Goal: Task Accomplishment & Management: Manage account settings

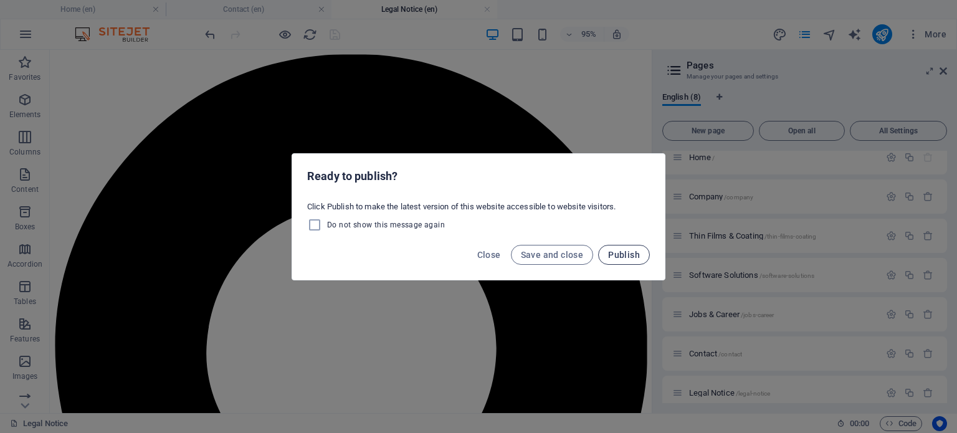
scroll to position [561, 0]
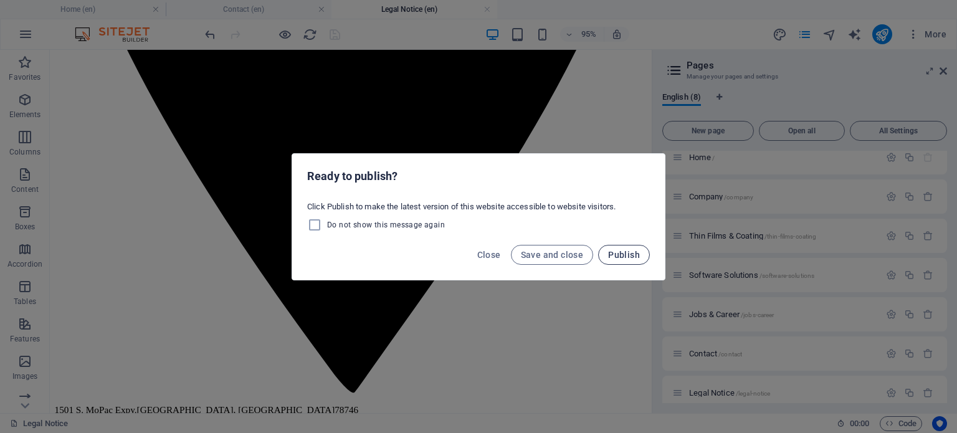
click at [610, 251] on span "Publish" at bounding box center [624, 255] width 32 height 10
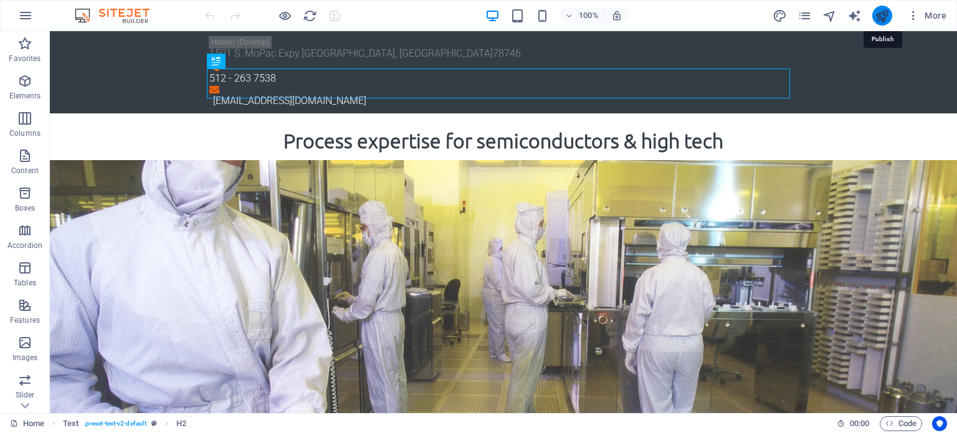
click at [886, 14] on icon "publish" at bounding box center [881, 16] width 14 height 14
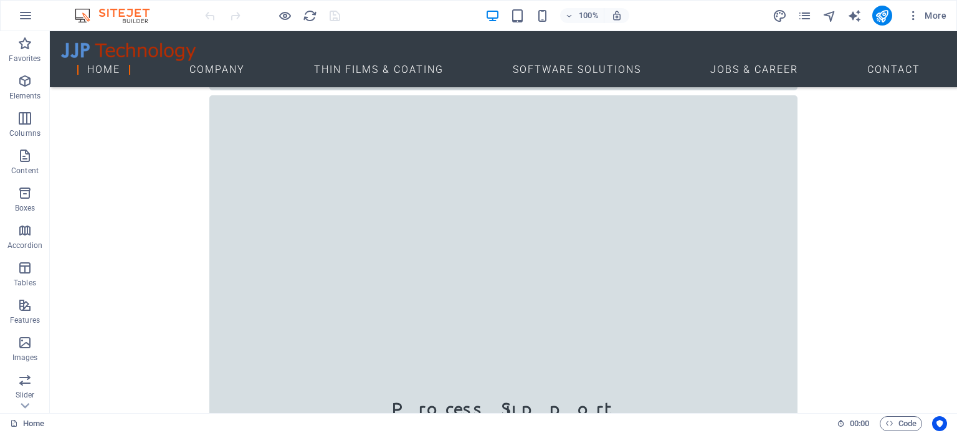
scroll to position [886, 0]
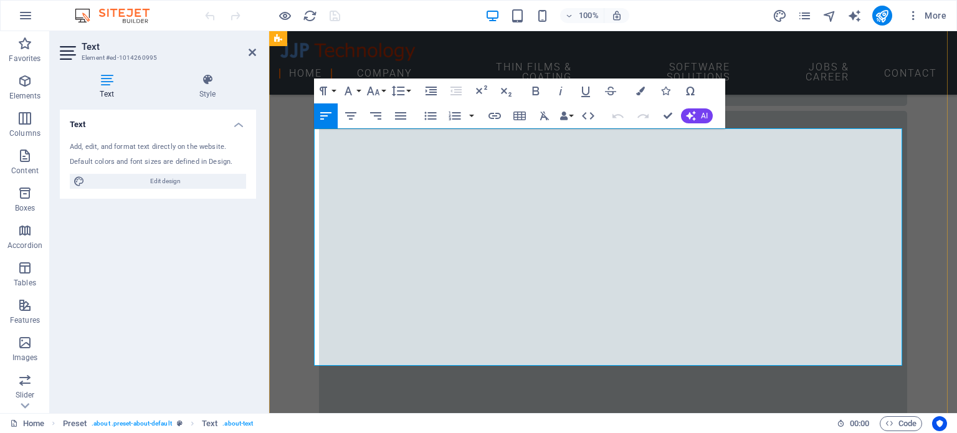
drag, startPoint x: 531, startPoint y: 207, endPoint x: 402, endPoint y: 205, distance: 128.9
click at [531, 91] on icon "button" at bounding box center [535, 90] width 15 height 15
drag, startPoint x: 514, startPoint y: 224, endPoint x: 405, endPoint y: 222, distance: 109.0
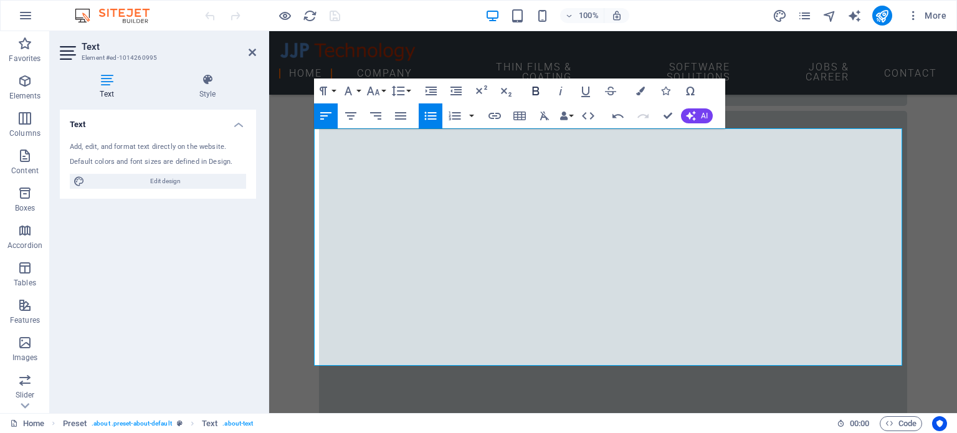
click at [535, 91] on icon "button" at bounding box center [536, 91] width 7 height 9
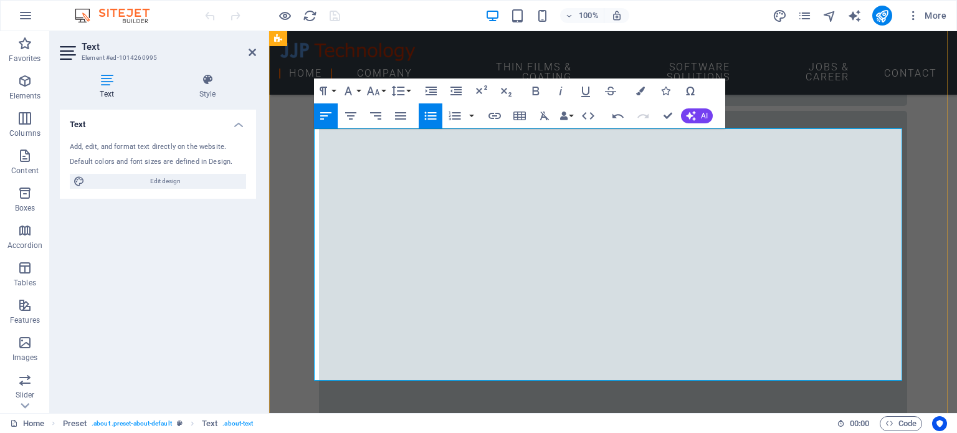
drag, startPoint x: 558, startPoint y: 256, endPoint x: 693, endPoint y: 239, distance: 135.7
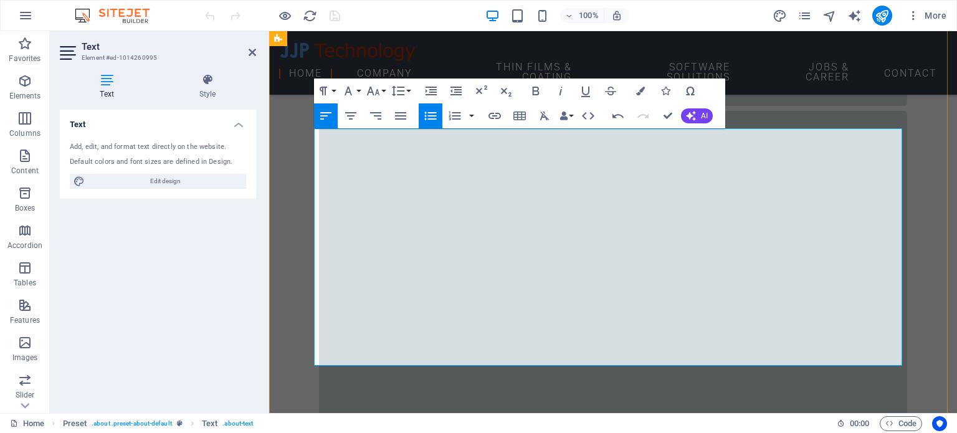
drag, startPoint x: 480, startPoint y: 254, endPoint x: 404, endPoint y: 249, distance: 76.2
click at [536, 87] on icon "button" at bounding box center [536, 91] width 7 height 9
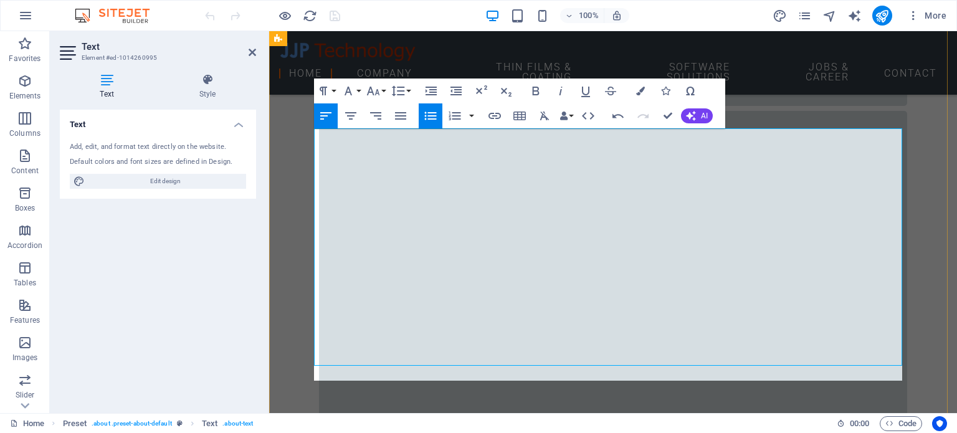
scroll to position [412, 1]
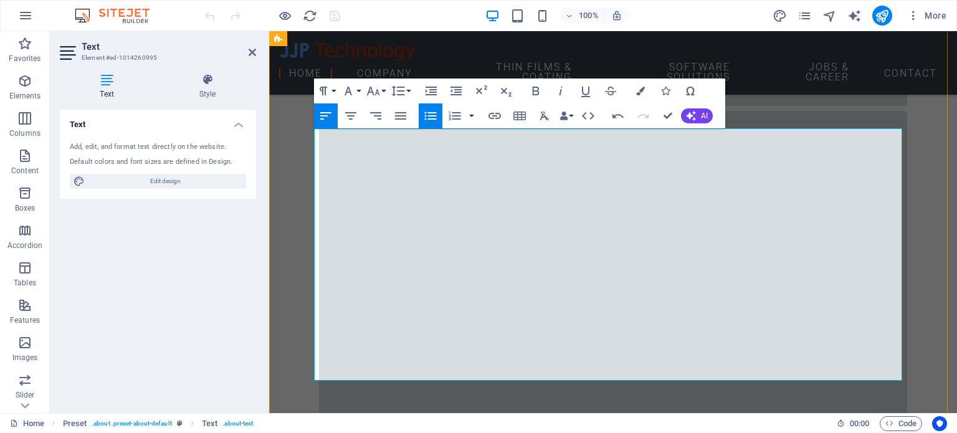
drag, startPoint x: 658, startPoint y: 263, endPoint x: 830, endPoint y: 254, distance: 172.8
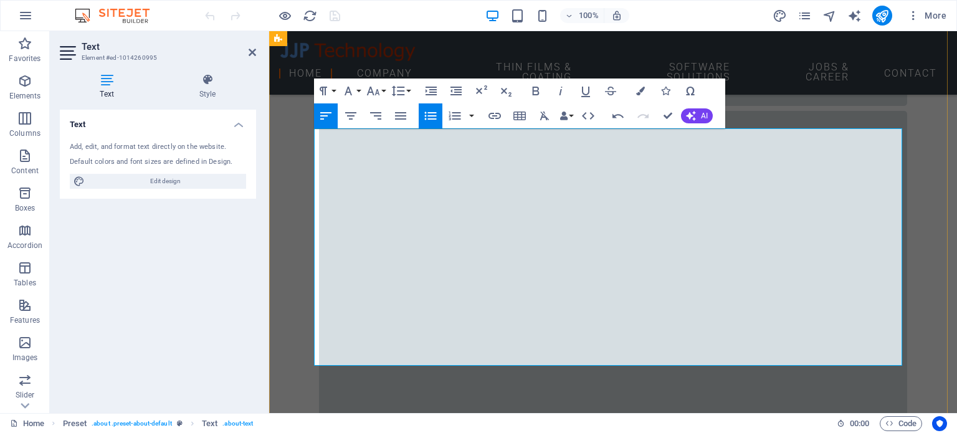
drag, startPoint x: 523, startPoint y: 268, endPoint x: 404, endPoint y: 269, distance: 119.6
click at [533, 93] on icon "button" at bounding box center [536, 91] width 7 height 9
drag, startPoint x: 840, startPoint y: 266, endPoint x: 536, endPoint y: 270, distance: 304.0
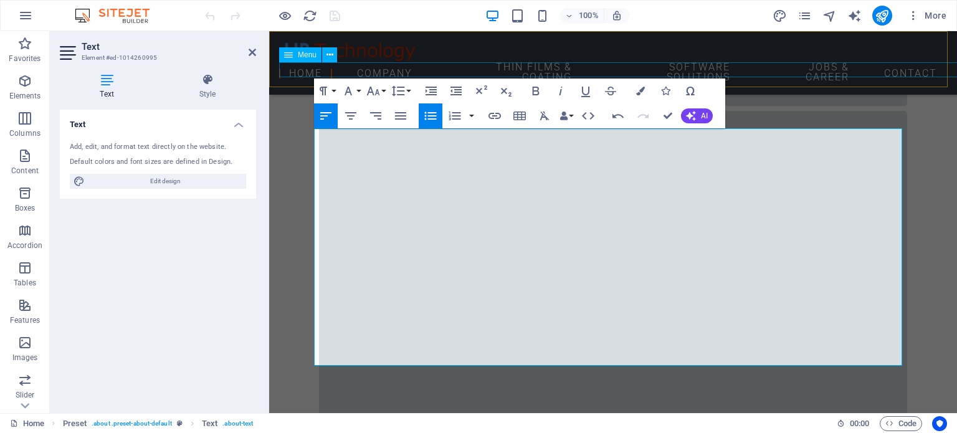
scroll to position [287, 1]
drag, startPoint x: 519, startPoint y: 283, endPoint x: 403, endPoint y: 280, distance: 115.9
click at [538, 89] on icon "button" at bounding box center [536, 91] width 7 height 9
drag, startPoint x: 770, startPoint y: 283, endPoint x: 632, endPoint y: 283, distance: 138.9
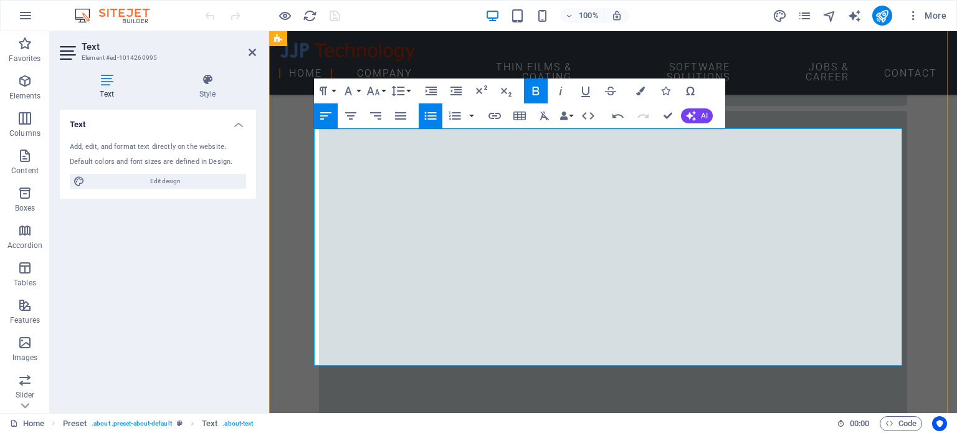
drag, startPoint x: 751, startPoint y: 282, endPoint x: 658, endPoint y: 286, distance: 92.3
drag, startPoint x: 477, startPoint y: 298, endPoint x: 405, endPoint y: 296, distance: 72.3
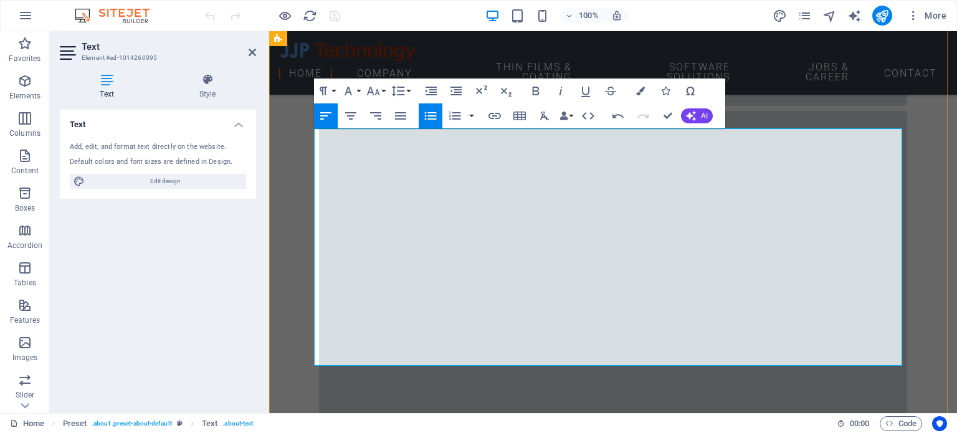
drag, startPoint x: 765, startPoint y: 299, endPoint x: 491, endPoint y: 296, distance: 274.7
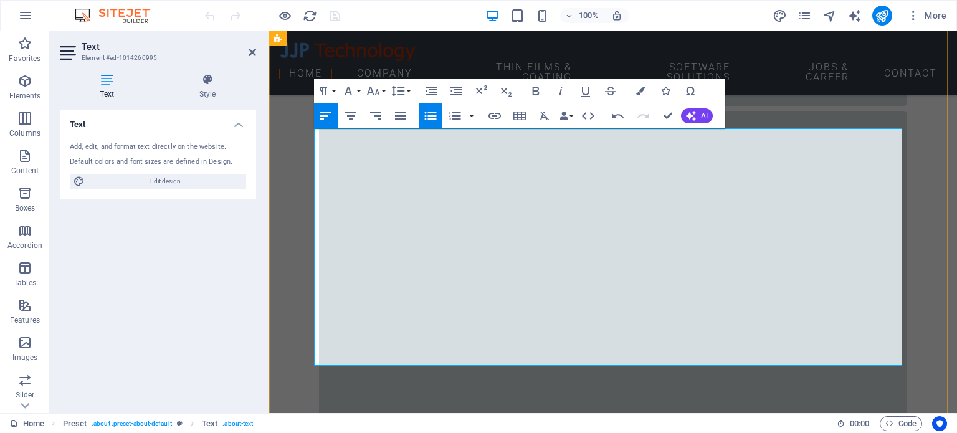
drag, startPoint x: 478, startPoint y: 298, endPoint x: 404, endPoint y: 298, distance: 74.1
click at [536, 92] on icon "button" at bounding box center [535, 90] width 15 height 15
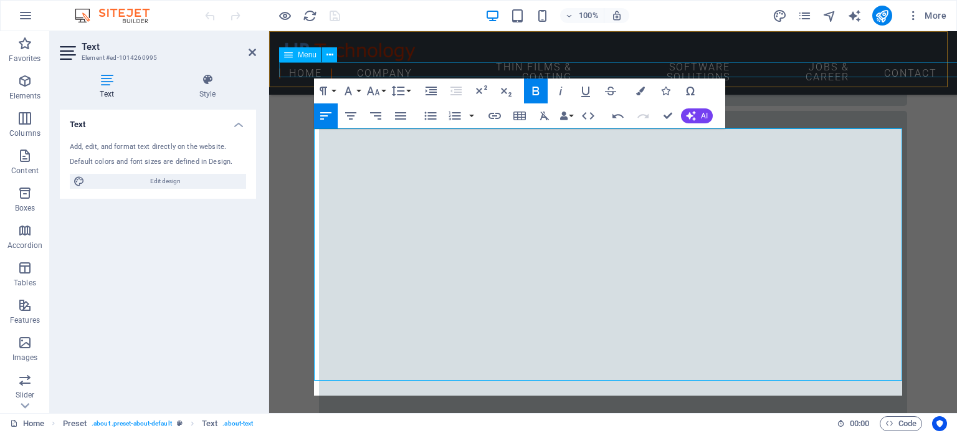
scroll to position [1472, 1]
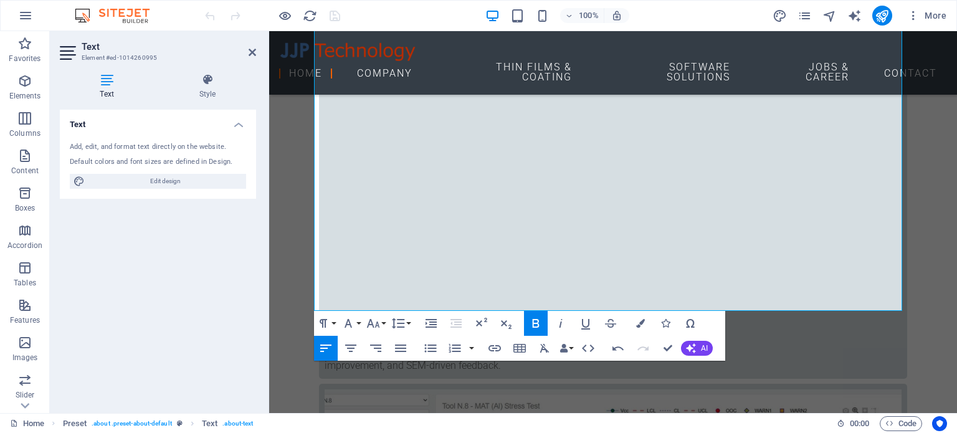
scroll to position [979, 0]
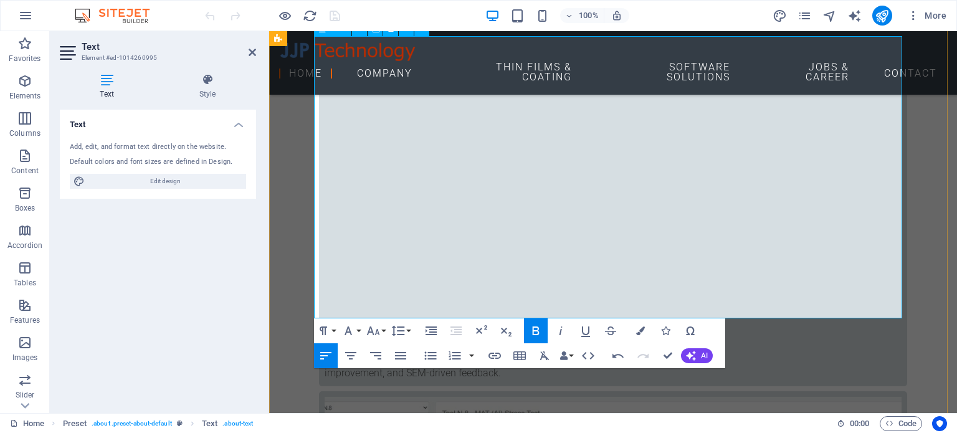
drag, startPoint x: 545, startPoint y: 130, endPoint x: 392, endPoint y: 107, distance: 154.2
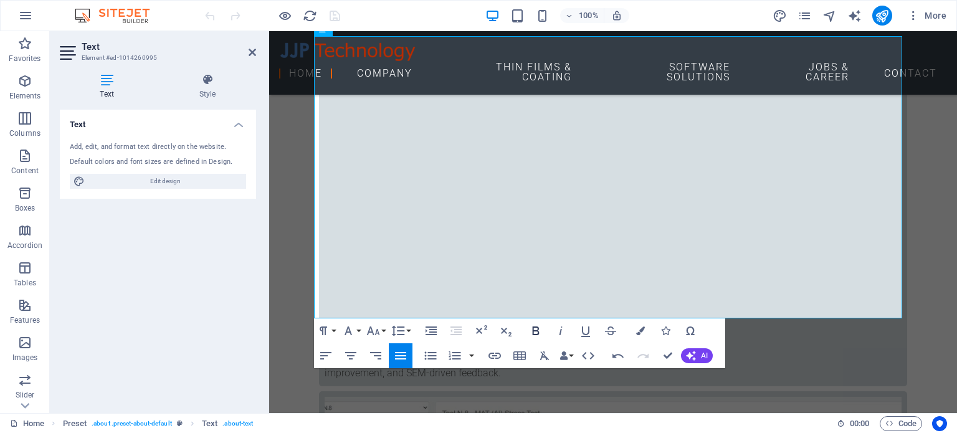
click at [526, 327] on button "Bold" at bounding box center [536, 330] width 24 height 25
click at [536, 331] on icon "button" at bounding box center [535, 330] width 15 height 15
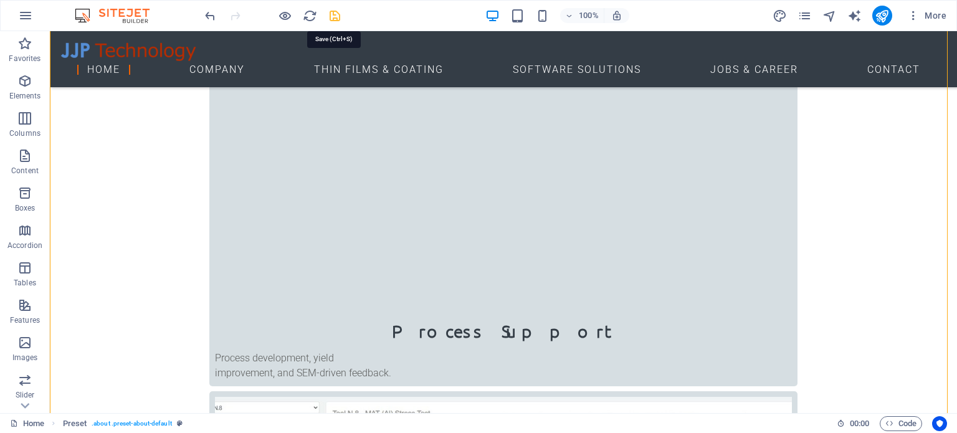
click at [334, 16] on icon "save" at bounding box center [335, 16] width 14 height 14
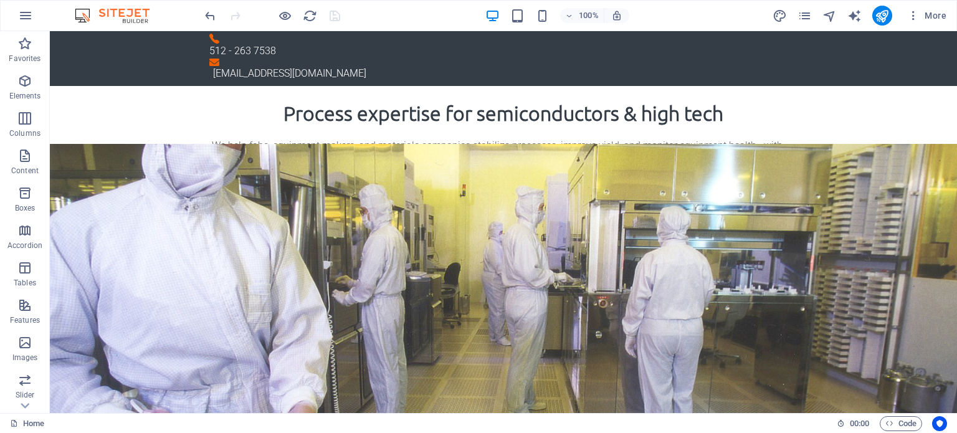
scroll to position [11, 0]
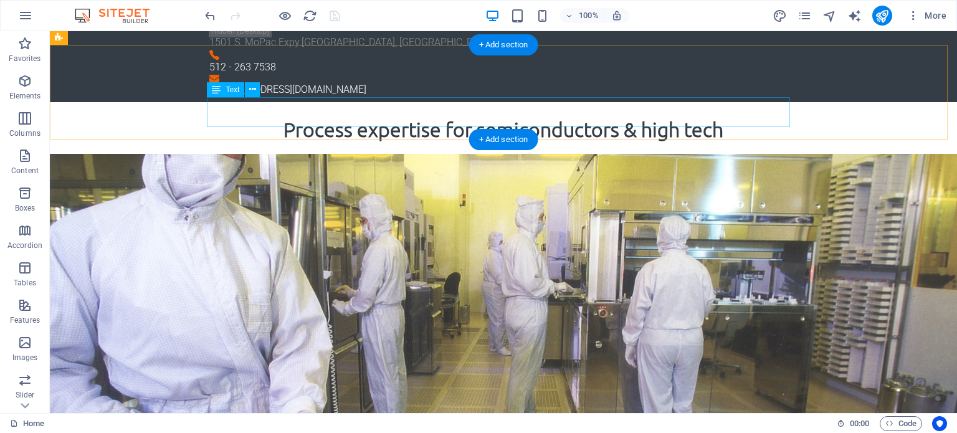
click at [434, 154] on div "We help fabs, equipment makers, and materials companies stabilize processes, im…" at bounding box center [503, 169] width 583 height 30
click at [439, 154] on div "We help fabs, equipment makers, and materials companies stabilize processes, im…" at bounding box center [503, 169] width 583 height 30
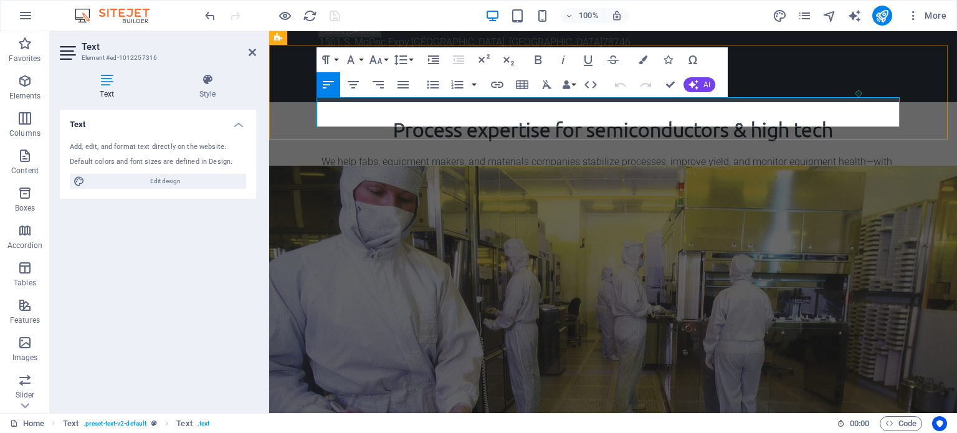
click at [561, 154] on p "We help fabs, equipment makers, and materials companies stabilize processes, im…" at bounding box center [612, 169] width 583 height 30
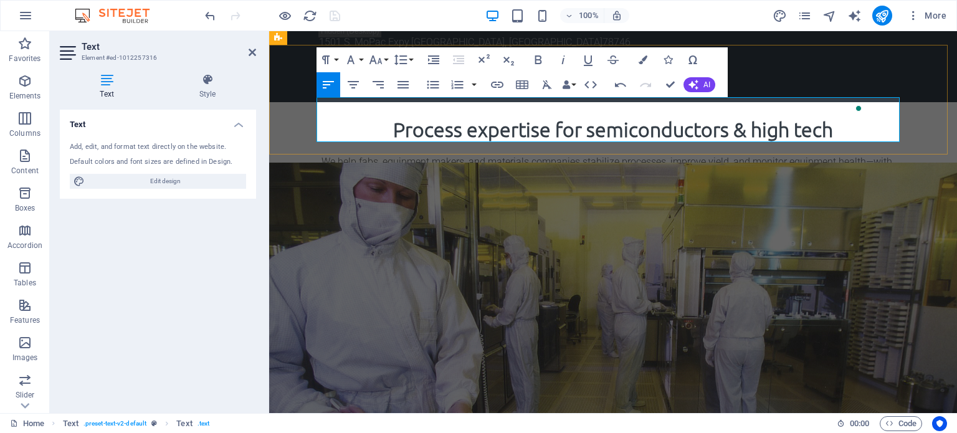
click at [538, 154] on p "We help fabs, equipment makers, and materials companies stabilize processes, im…" at bounding box center [612, 176] width 583 height 45
click at [301, 114] on div "Process expertise for semiconductors & high tech We help fabs, equipment makers…" at bounding box center [613, 157] width 688 height 110
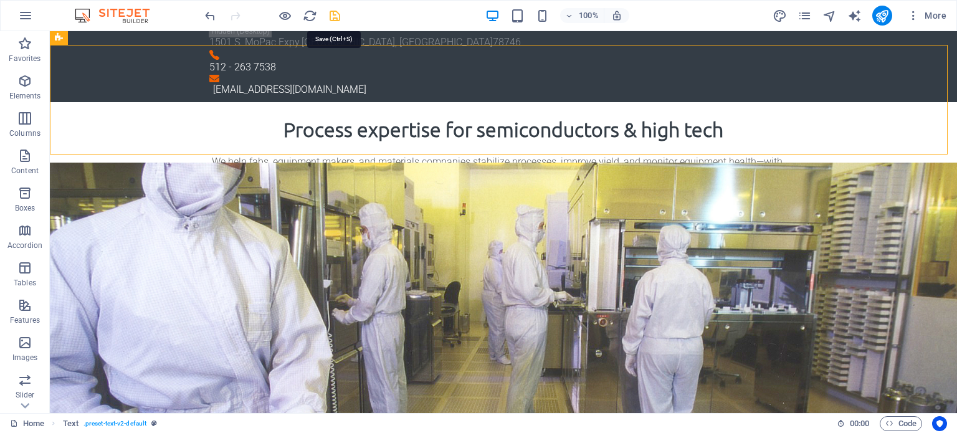
click at [334, 14] on icon "save" at bounding box center [335, 16] width 14 height 14
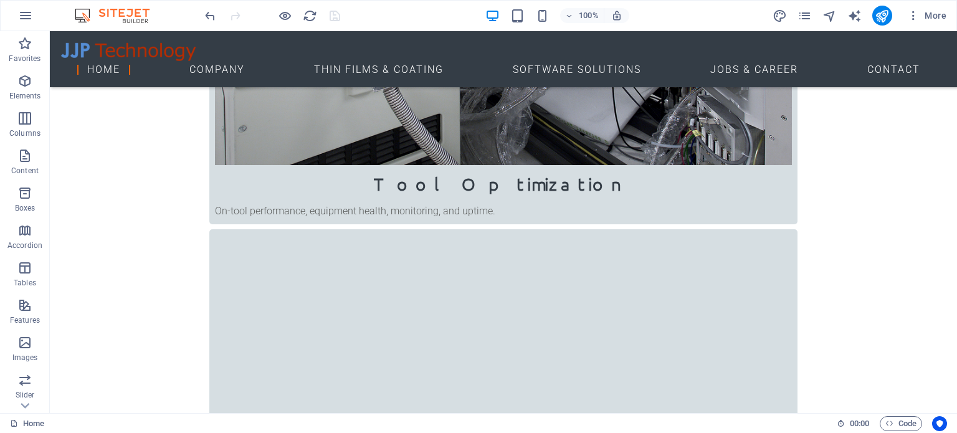
scroll to position [924, 0]
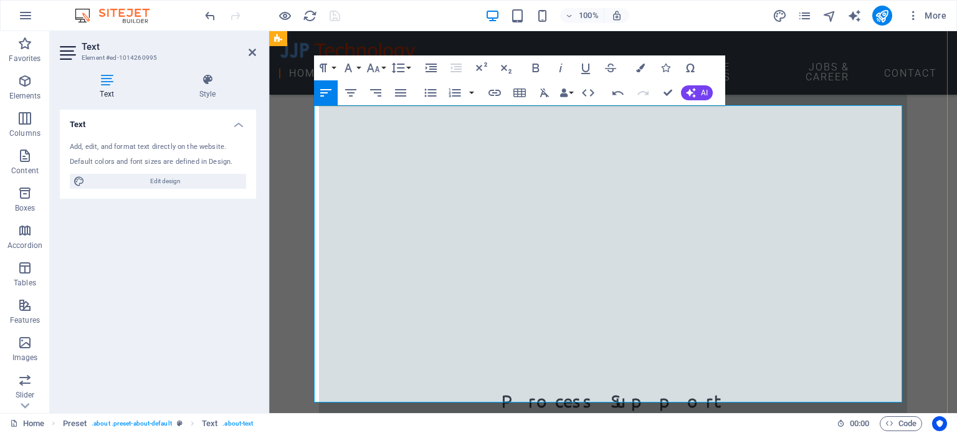
drag, startPoint x: 747, startPoint y: 196, endPoint x: 642, endPoint y: 202, distance: 106.0
click at [536, 62] on icon "button" at bounding box center [535, 67] width 15 height 15
click at [533, 66] on icon "button" at bounding box center [536, 68] width 7 height 9
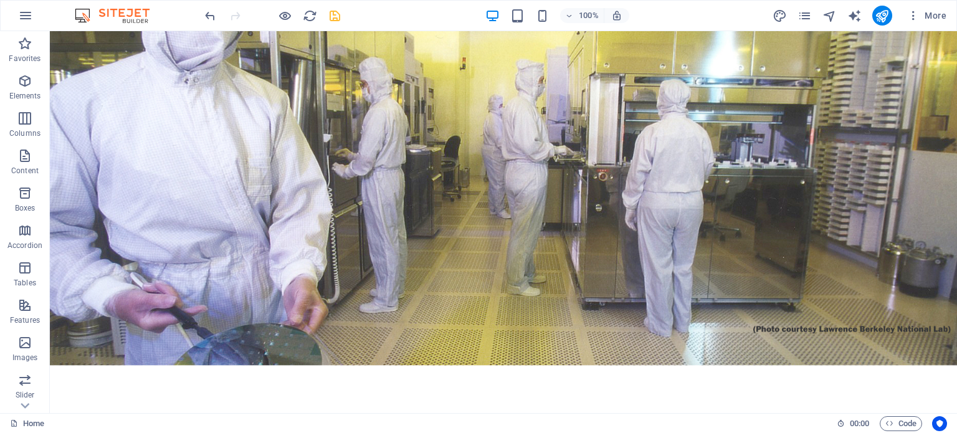
scroll to position [0, 0]
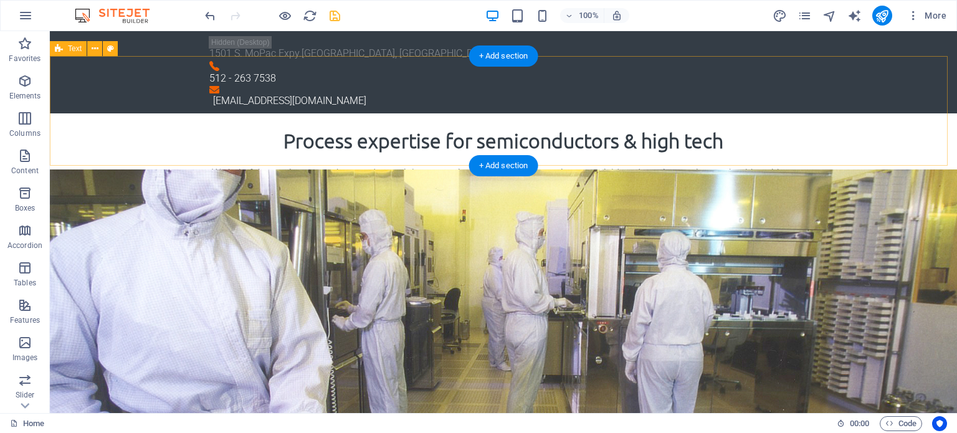
click at [143, 138] on div "Process expertise for semiconductors & high tech We help fabs, equipment makers…" at bounding box center [503, 168] width 907 height 110
click at [720, 126] on div "Process expertise for semiconductors & high tech" at bounding box center [503, 141] width 583 height 30
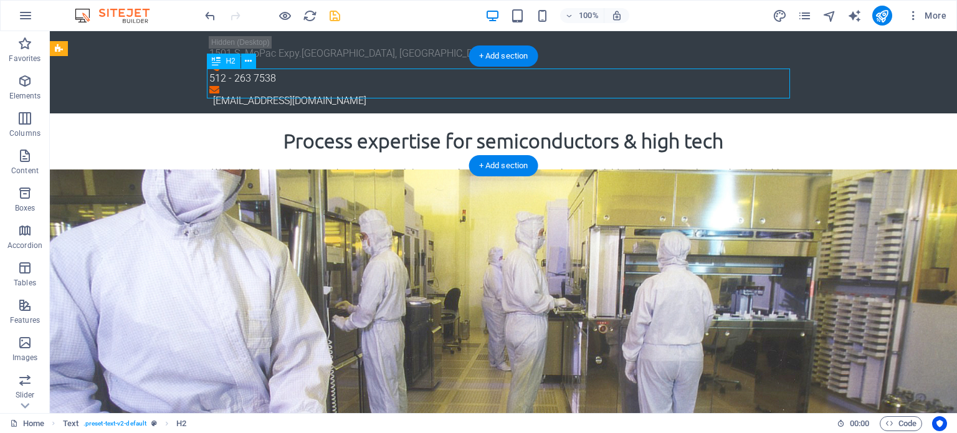
click at [720, 126] on div "Process expertise for semiconductors & high tech" at bounding box center [503, 141] width 583 height 30
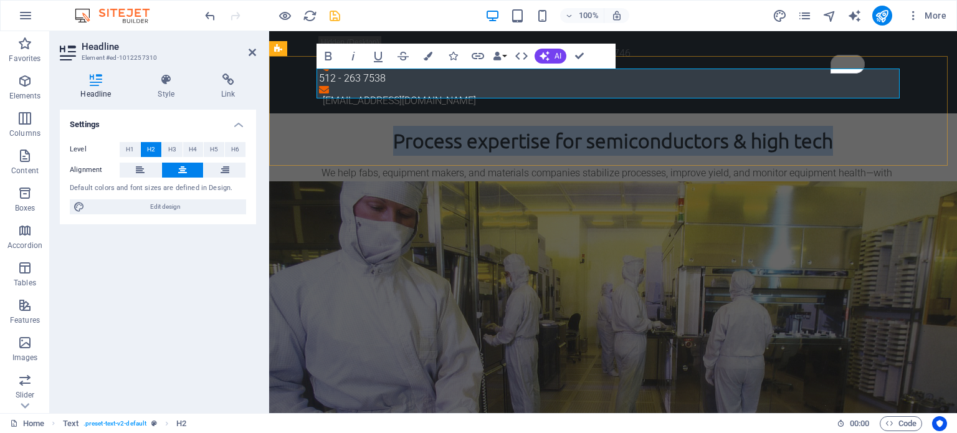
click at [835, 126] on h2 "Process expertise for semiconductors & high tech" at bounding box center [612, 141] width 583 height 30
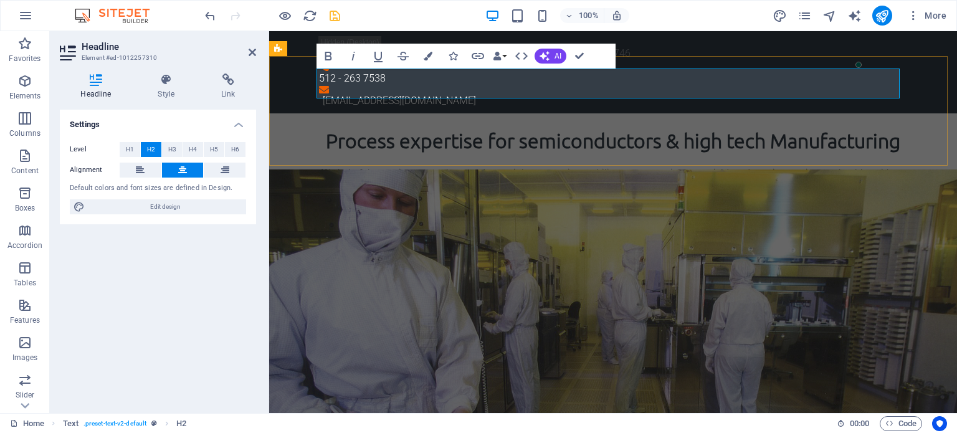
click at [406, 126] on h2 "Process expertise for semiconductors & high tech Manufacturing" at bounding box center [612, 141] width 583 height 30
click at [401, 166] on div "We help fabs, equipment makers, and materials companies stabilize processes, im…" at bounding box center [612, 188] width 583 height 45
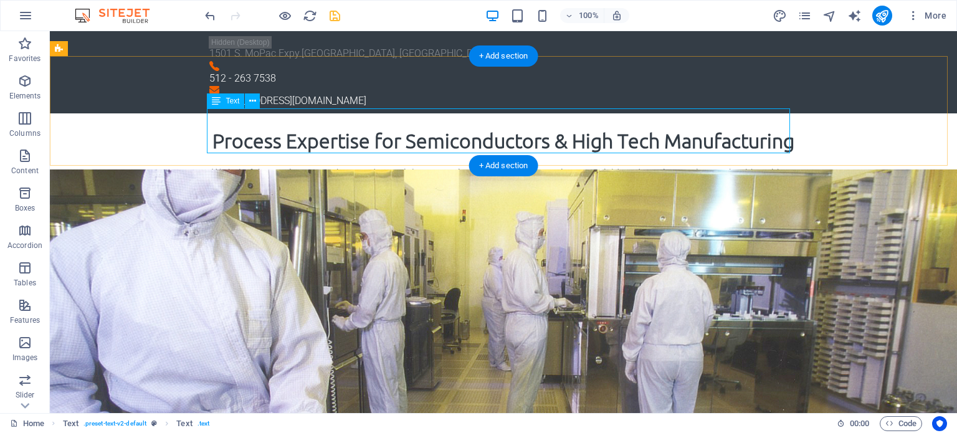
click at [769, 166] on div "We help fabs, equipment makers, and materials companies stabilize processes, im…" at bounding box center [503, 188] width 583 height 45
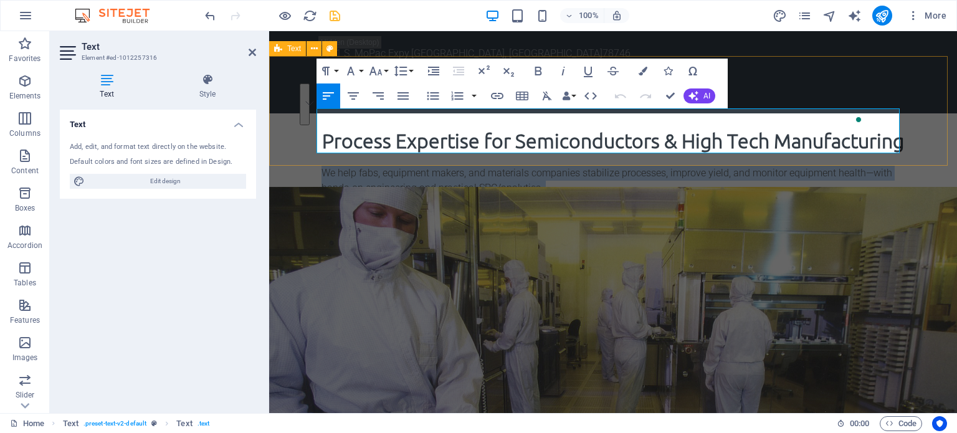
drag, startPoint x: 882, startPoint y: 147, endPoint x: 308, endPoint y: 120, distance: 574.3
click at [306, 114] on div "Process Expertise for Semiconductors & High Tech Manufacturing We help fabs, eq…" at bounding box center [613, 168] width 688 height 110
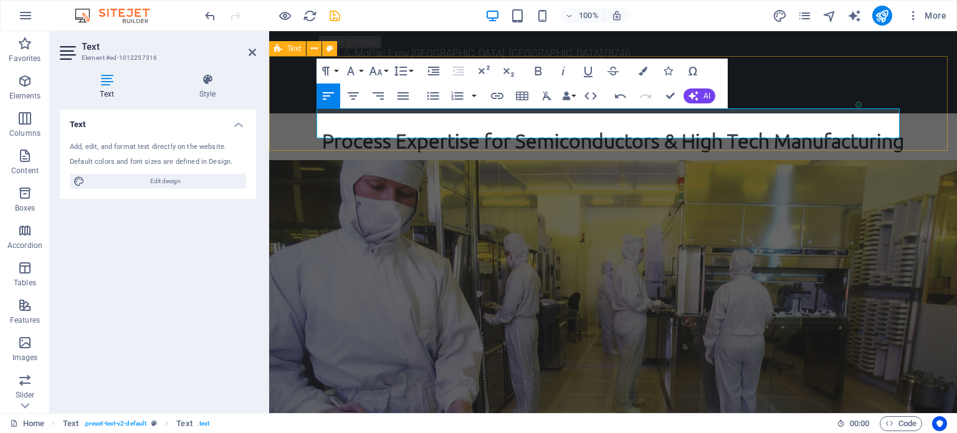
click at [293, 116] on div "Process Expertise for Semiconductors & High Tech Manufacturing We help fabs, eq…" at bounding box center [613, 160] width 688 height 95
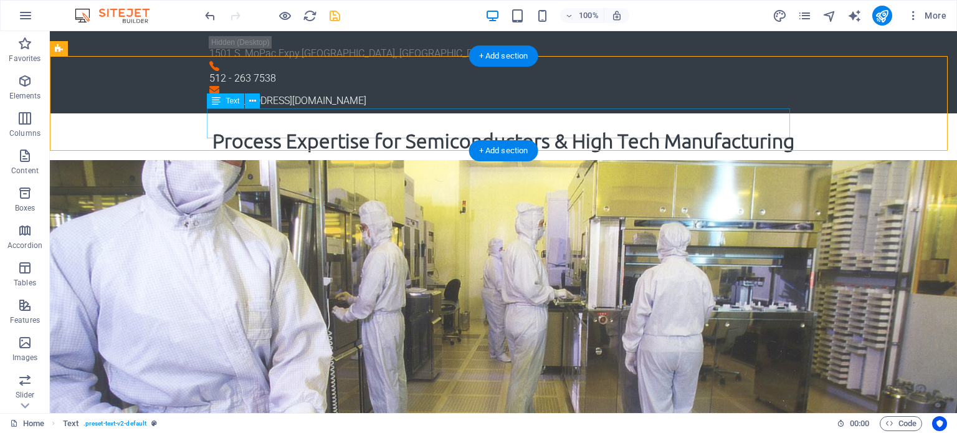
drag, startPoint x: 74, startPoint y: 116, endPoint x: 293, endPoint y: 116, distance: 219.2
click at [293, 166] on div "We help fabs, equipment makers, and materials companies improve yield, stabilit…" at bounding box center [503, 181] width 583 height 30
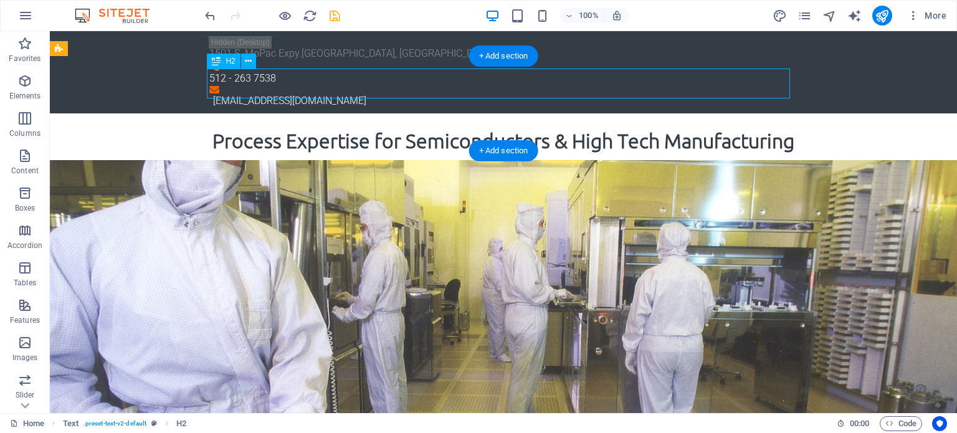
drag, startPoint x: 645, startPoint y: 94, endPoint x: 648, endPoint y: 87, distance: 7.9
click at [648, 126] on div "Process Expertise for Semiconductors & High Tech Manufacturing" at bounding box center [503, 141] width 583 height 30
click at [658, 126] on div "Process Expertise for Semiconductors & High Tech Manufacturing" at bounding box center [503, 141] width 583 height 30
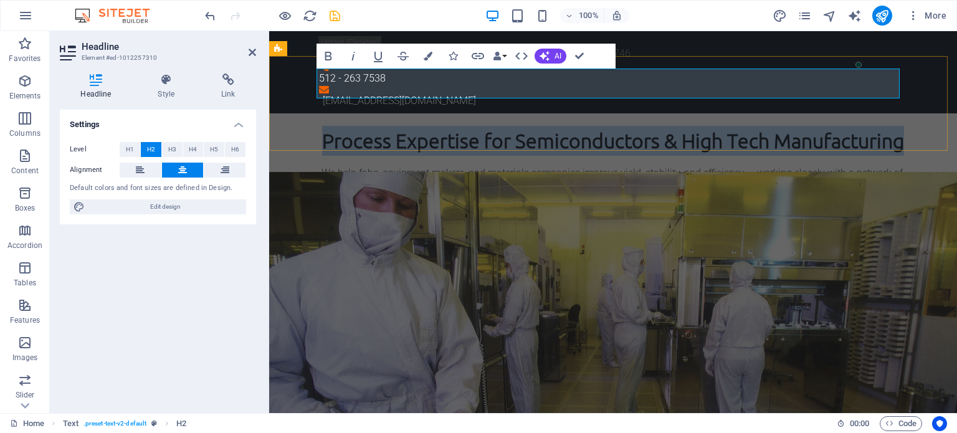
click at [765, 126] on h2 "Process Expertise for Semiconductors & High Tech Manufacturing" at bounding box center [612, 141] width 583 height 30
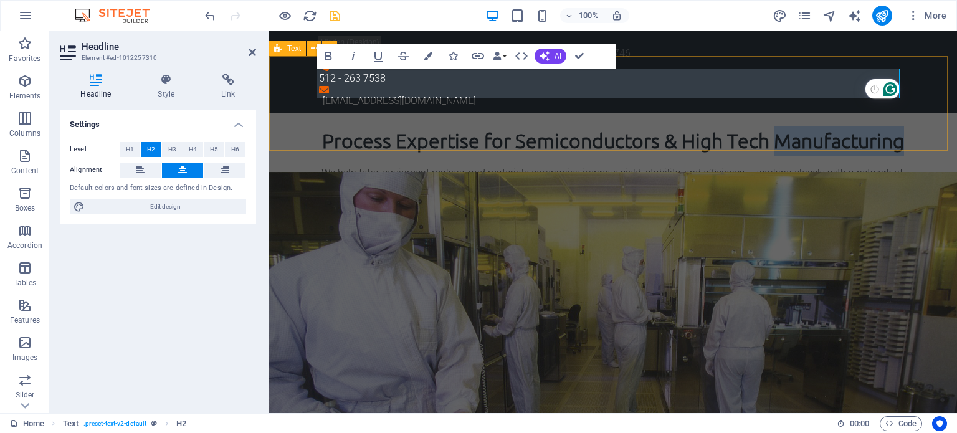
drag, startPoint x: 765, startPoint y: 85, endPoint x: 891, endPoint y: 90, distance: 125.9
click at [805, 126] on h2 "Process Expertise for Semiconductors & High Tech Manufacturing" at bounding box center [612, 141] width 583 height 30
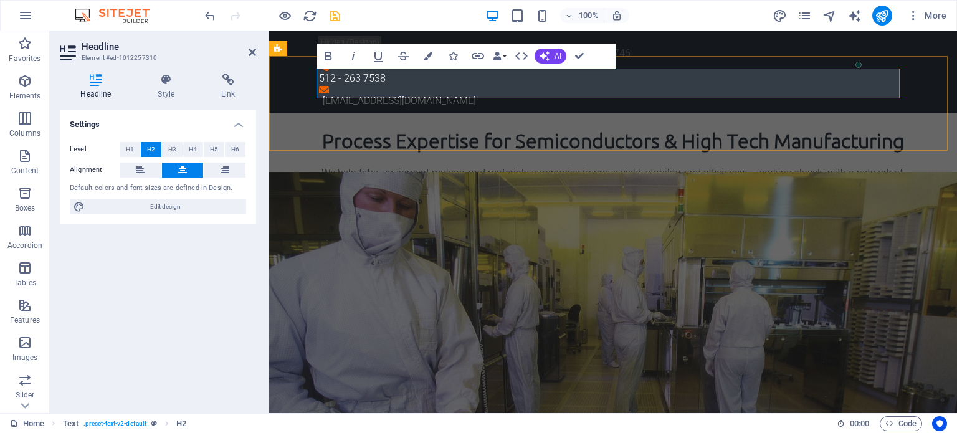
click at [884, 126] on h2 "Process Expertise for Semiconductors & High Tech Manufacturing" at bounding box center [612, 141] width 583 height 30
click at [829, 126] on h2 "Process Expertise for Semiconductors & High Tech Manufacturing" at bounding box center [612, 141] width 583 height 30
click at [827, 126] on h2 "Process Expertise for Semiconductors & High Tech Manufacturing" at bounding box center [612, 141] width 583 height 30
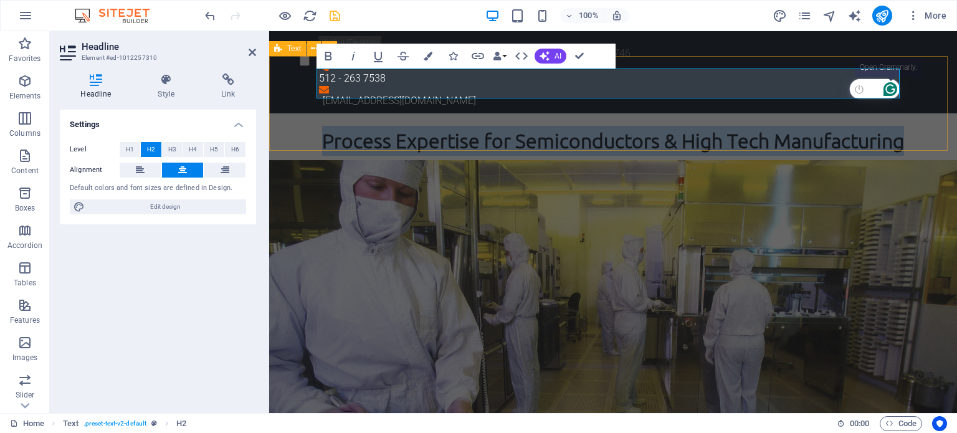
copy h2 "Process Expertise for Semiconductors & High Tech Manufacturing"
click at [472, 126] on h2 "Process Expertise for Semiconductors & High Tech Manufacturing" at bounding box center [612, 141] width 583 height 30
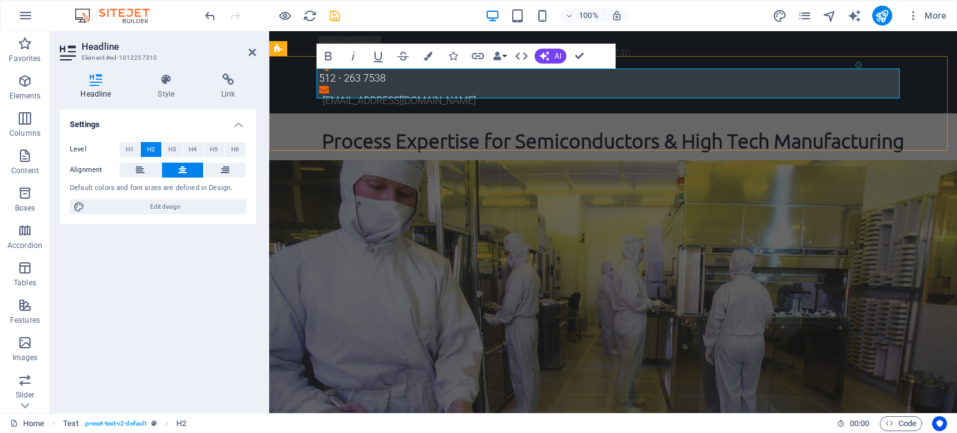
click at [466, 126] on h2 "Process Expertise for Semiconductors & High Tech Manufacturing" at bounding box center [612, 141] width 583 height 30
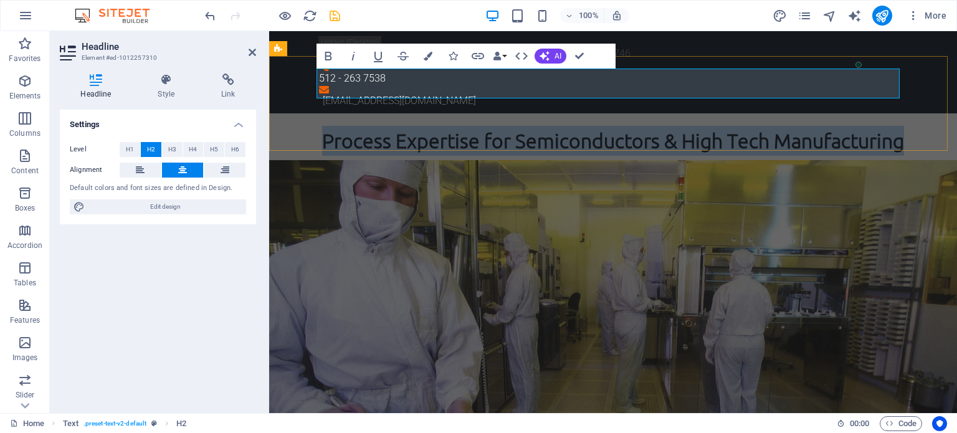
click at [466, 126] on h2 "Process Expertise for Semiconductors & High Tech Manufacturing" at bounding box center [612, 141] width 583 height 30
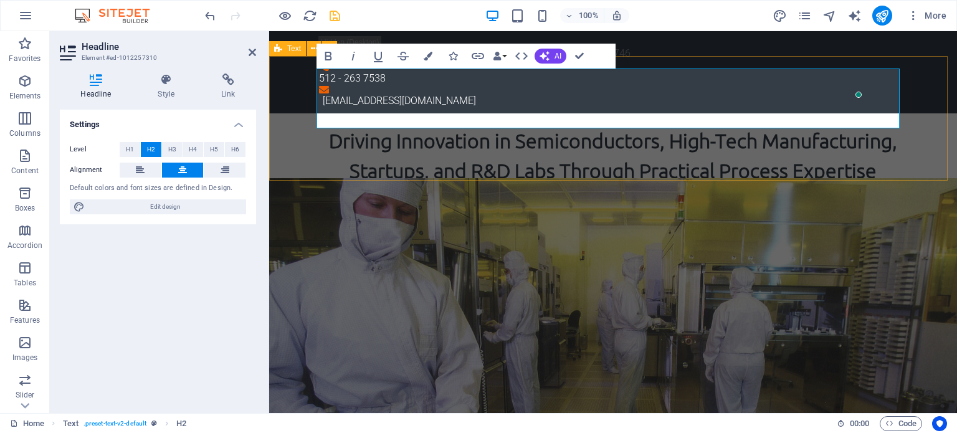
click at [919, 114] on div "Driving Innovation in Semiconductors, High-Tech Manufacturing, Startups, and R&…" at bounding box center [613, 175] width 688 height 125
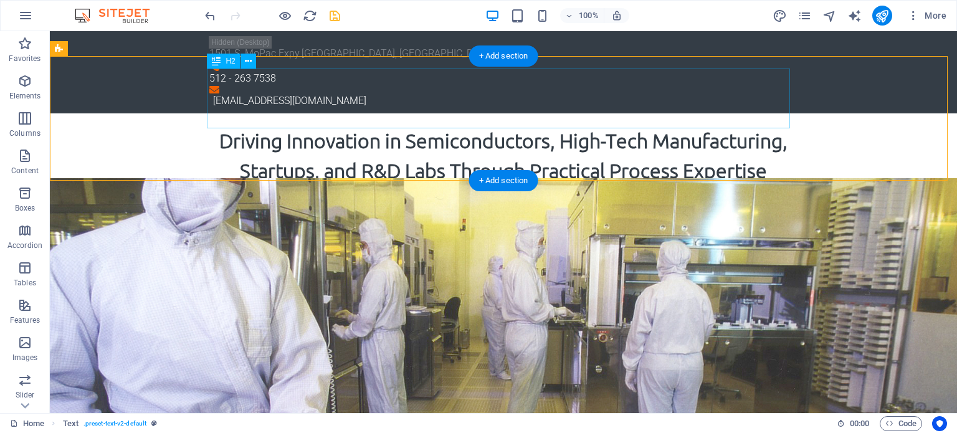
click at [713, 126] on div "Driving Innovation in Semiconductors, High-Tech Manufacturing, Startups, and R&…" at bounding box center [503, 156] width 583 height 60
click at [539, 196] on div "We help fabs, equipment makers, and materials companies improve yield, stabilit…" at bounding box center [503, 211] width 583 height 30
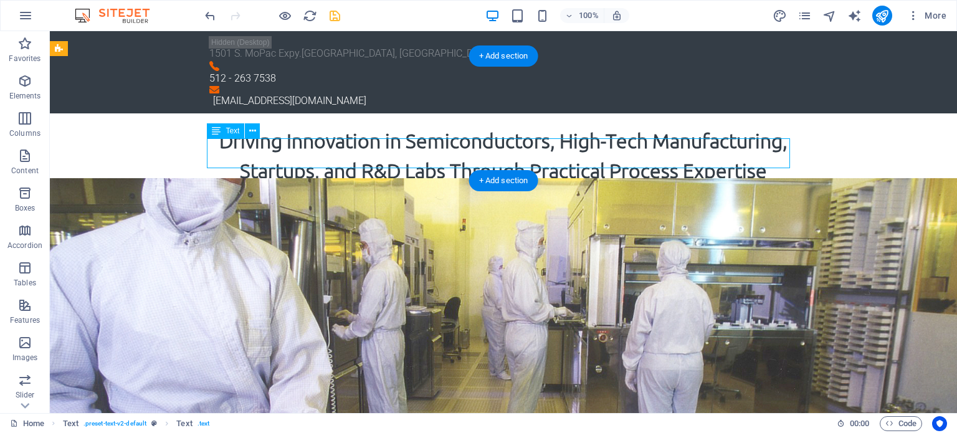
click at [559, 196] on div "We help fabs, equipment makers, and materials companies improve yield, stabilit…" at bounding box center [503, 211] width 583 height 30
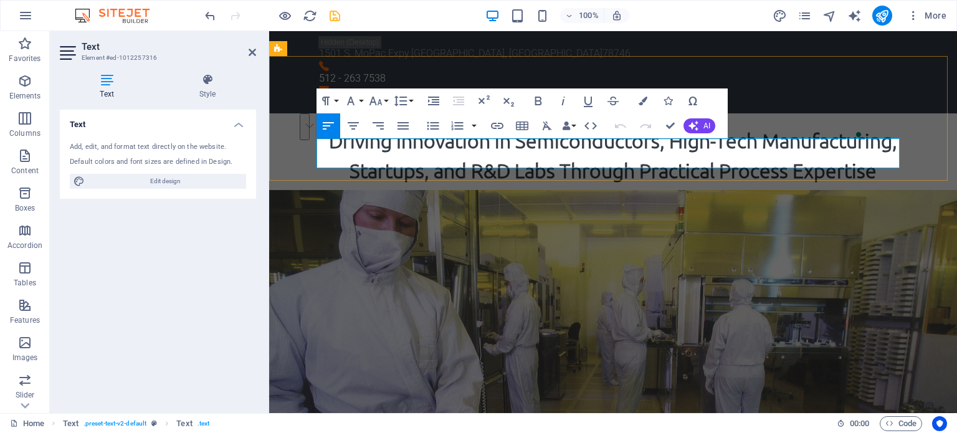
drag, startPoint x: 658, startPoint y: 161, endPoint x: 318, endPoint y: 141, distance: 340.0
click at [321, 196] on p "We help fabs, equipment makers, and materials companies improve yield, stabilit…" at bounding box center [612, 211] width 583 height 30
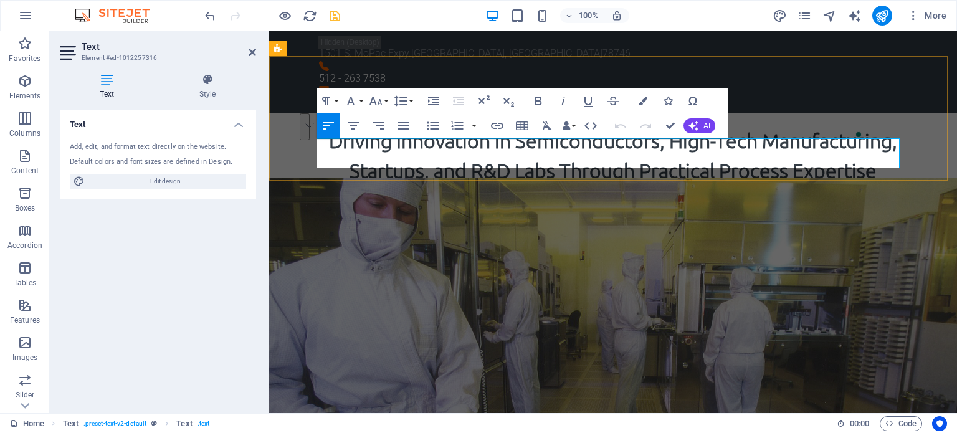
copy p "We help fabs, equipment makers, and materials companies improve yield, stabilit…"
click at [664, 196] on p "We help fabs, equipment makers, and materials companies improve yield, stabilit…" at bounding box center [612, 211] width 583 height 30
drag, startPoint x: 673, startPoint y: 161, endPoint x: 291, endPoint y: 126, distance: 382.8
click at [291, 126] on div "Driving Innovation in Semiconductors, High-Tech Manufacturing, Startups, and R&…" at bounding box center [613, 175] width 688 height 125
click at [686, 196] on p "We help fabs, equipment makers, startups, research teams, and materials compani…" at bounding box center [612, 211] width 583 height 30
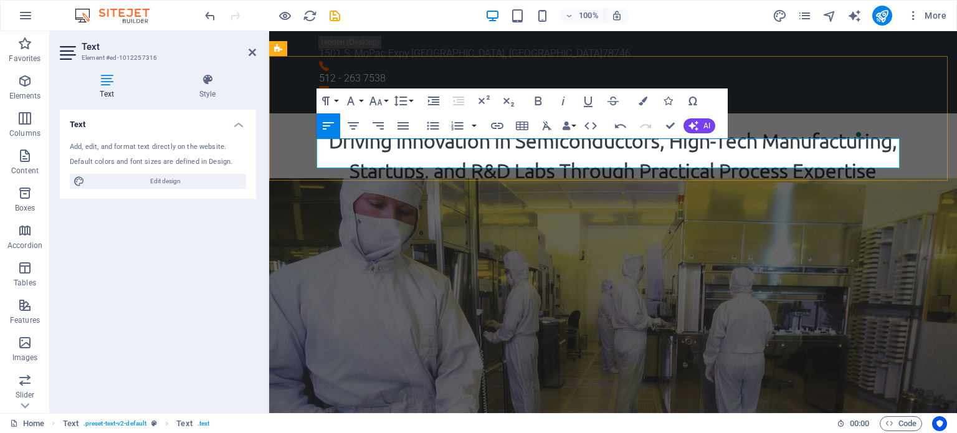
click at [686, 196] on p "We help fabs, equipment makers, startups, research teams, and materials compani…" at bounding box center [612, 211] width 583 height 30
click at [296, 154] on div "Driving Innovation in Semiconductors, High-Tech Manufacturing, Startups, and R&…" at bounding box center [613, 175] width 688 height 125
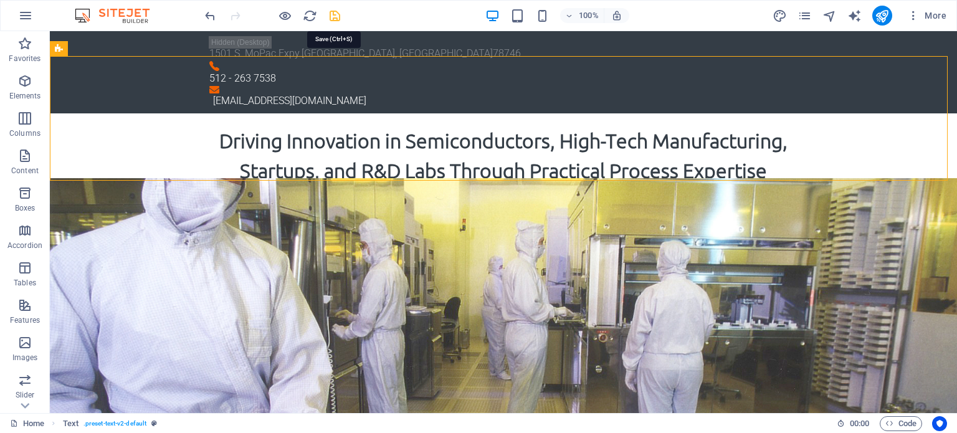
click at [338, 14] on icon "save" at bounding box center [335, 16] width 14 height 14
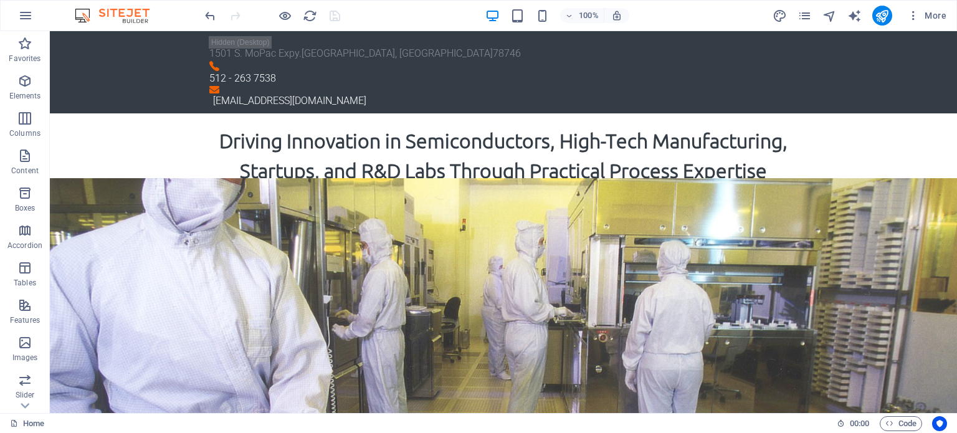
drag, startPoint x: 953, startPoint y: 54, endPoint x: 1006, endPoint y: 45, distance: 53.8
click at [801, 14] on icon "pages" at bounding box center [804, 16] width 14 height 14
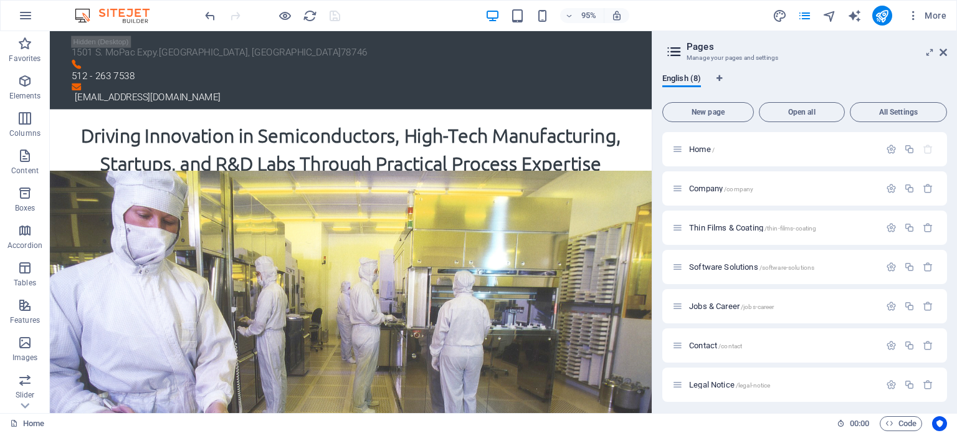
click at [947, 49] on aside "Pages Manage your pages and settings English (8) New page Open all All Settings…" at bounding box center [804, 222] width 305 height 382
drag, startPoint x: 944, startPoint y: 49, endPoint x: 849, endPoint y: 17, distance: 99.9
click at [944, 49] on icon at bounding box center [942, 52] width 7 height 10
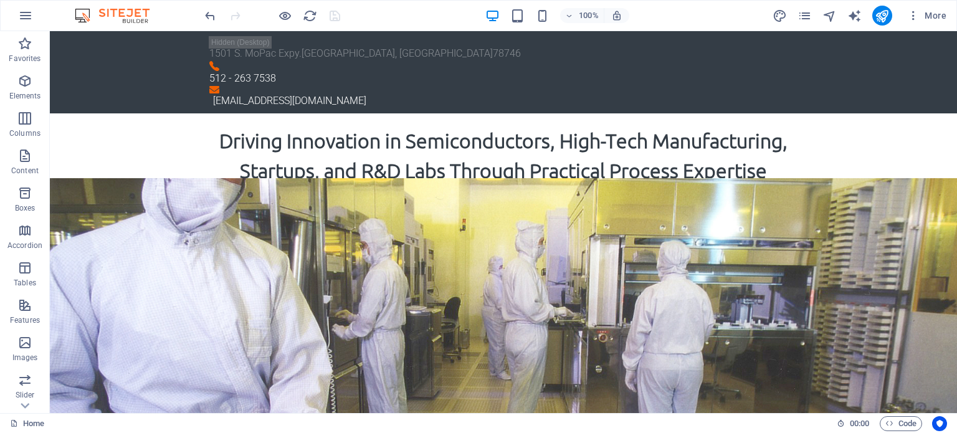
click at [336, 12] on div at bounding box center [272, 16] width 140 height 20
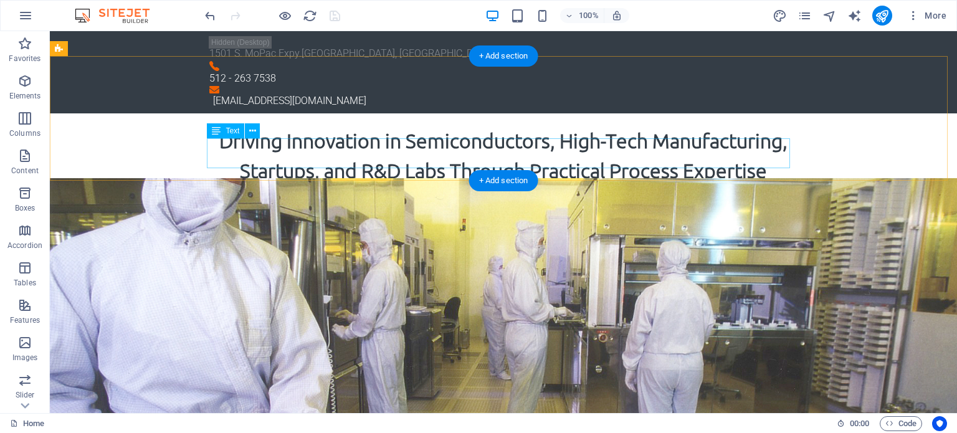
click at [654, 196] on div "We help fabs, equipment makers, startups, research teams, and materials compani…" at bounding box center [503, 211] width 583 height 30
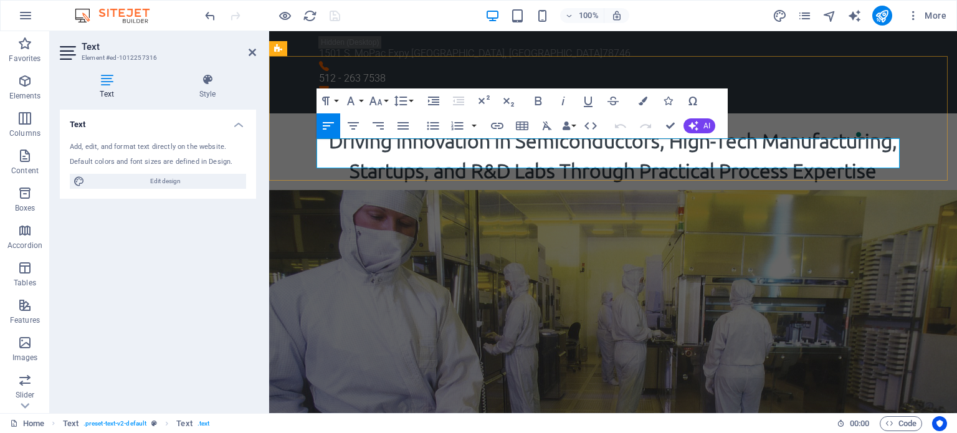
click at [770, 196] on p "We help fabs, equipment makers, startups, research teams, and materials compani…" at bounding box center [612, 211] width 583 height 30
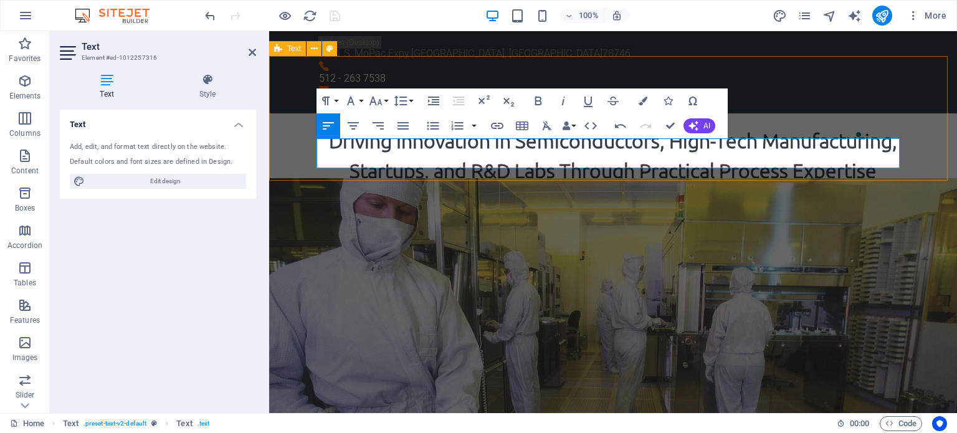
click at [294, 141] on div "Driving Innovation in Semiconductors, High-Tech Manufacturing, Startups, and R&…" at bounding box center [613, 175] width 688 height 125
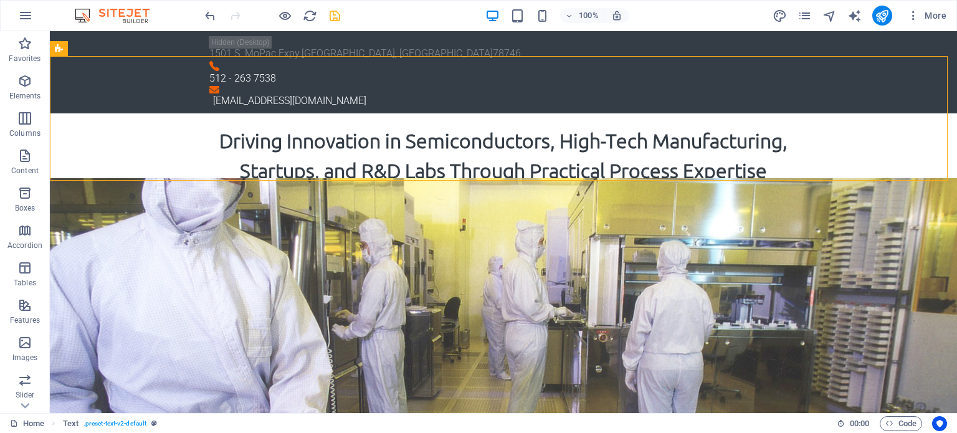
click at [333, 15] on icon "save" at bounding box center [335, 16] width 14 height 14
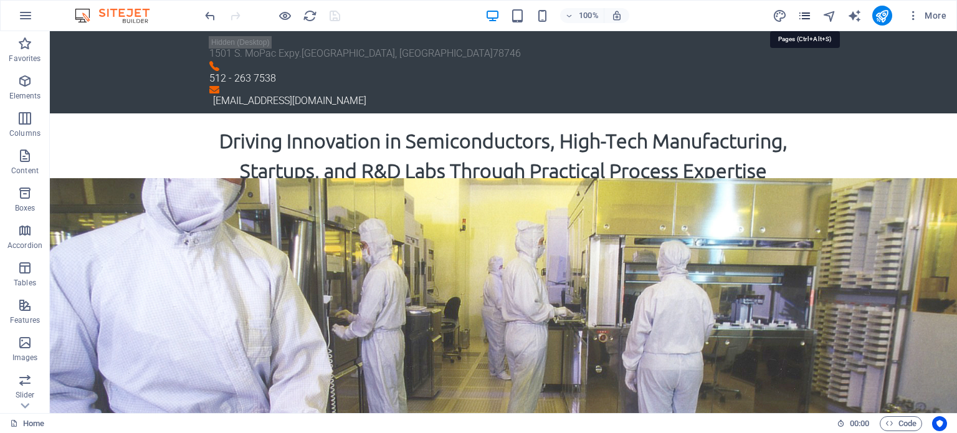
click at [798, 21] on icon "pages" at bounding box center [804, 16] width 14 height 14
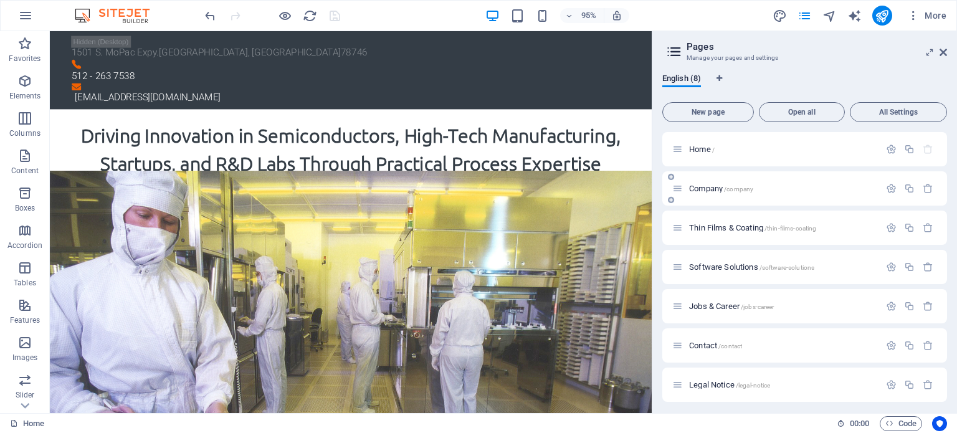
click at [706, 185] on span "Company /company" at bounding box center [721, 188] width 64 height 9
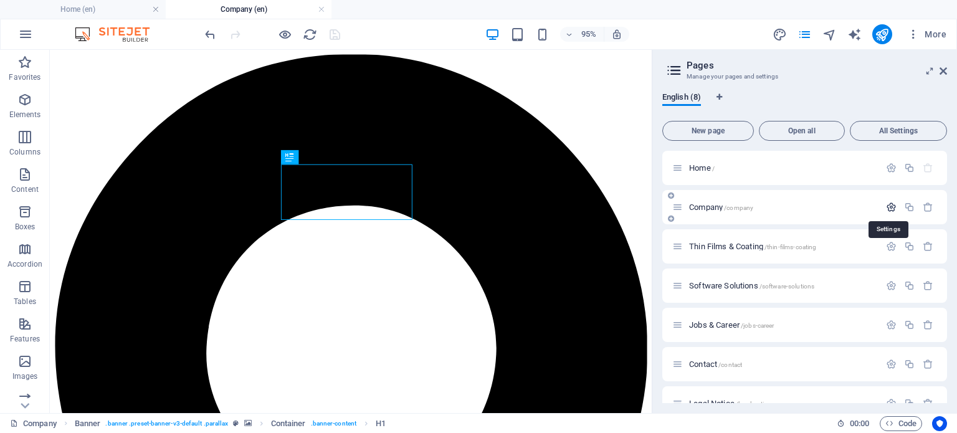
click at [892, 206] on icon "button" at bounding box center [891, 207] width 11 height 11
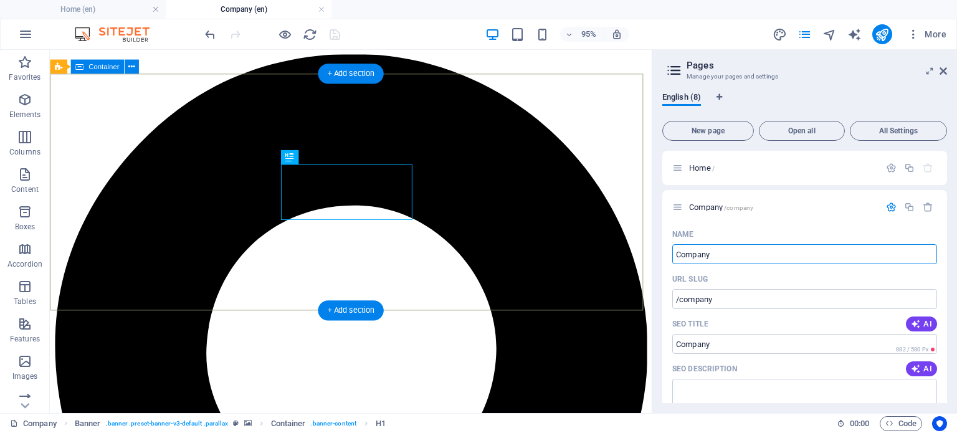
drag, startPoint x: 781, startPoint y: 298, endPoint x: 673, endPoint y: 264, distance: 113.7
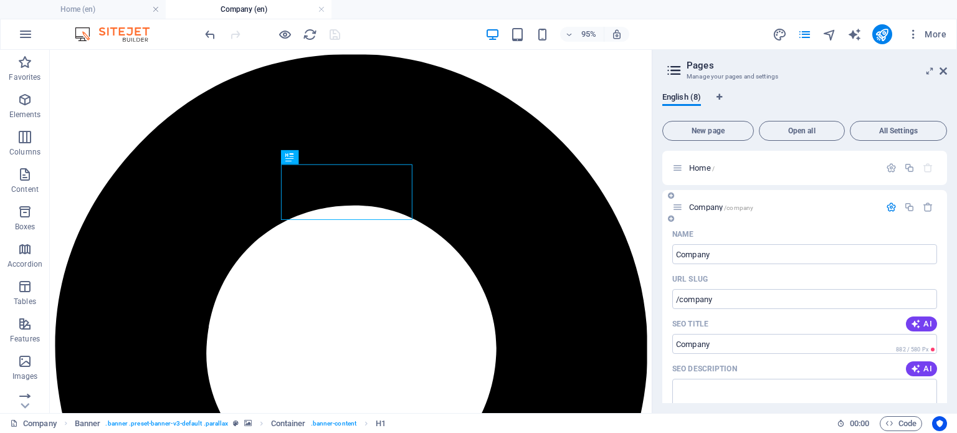
type input "Abou"
type input "/a"
type input "A"
type input "About"
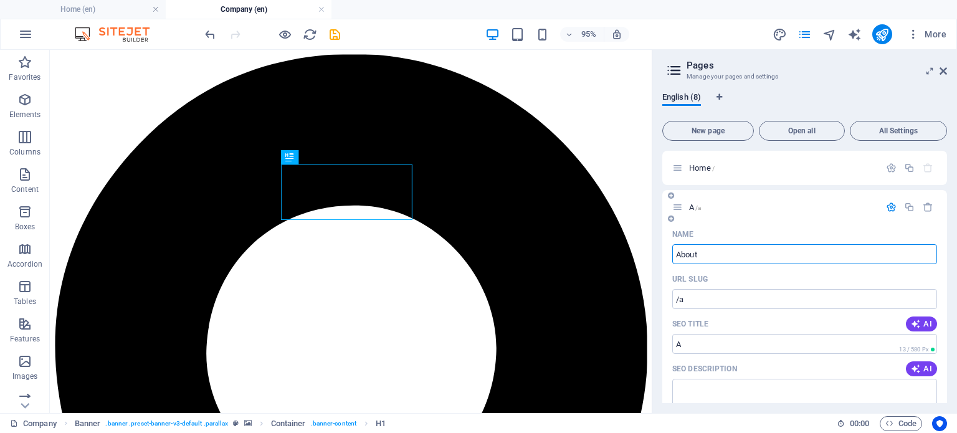
type input "/about"
type input "About"
type input "About U"
type input "About"
type input "About U"
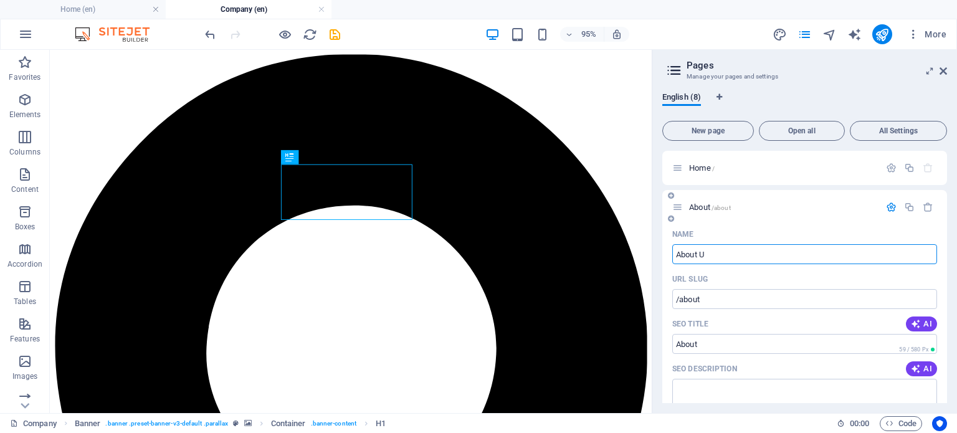
type input "/about-u"
type input "About U"
type input "About Us"
type input "/about-us"
type input "About Us"
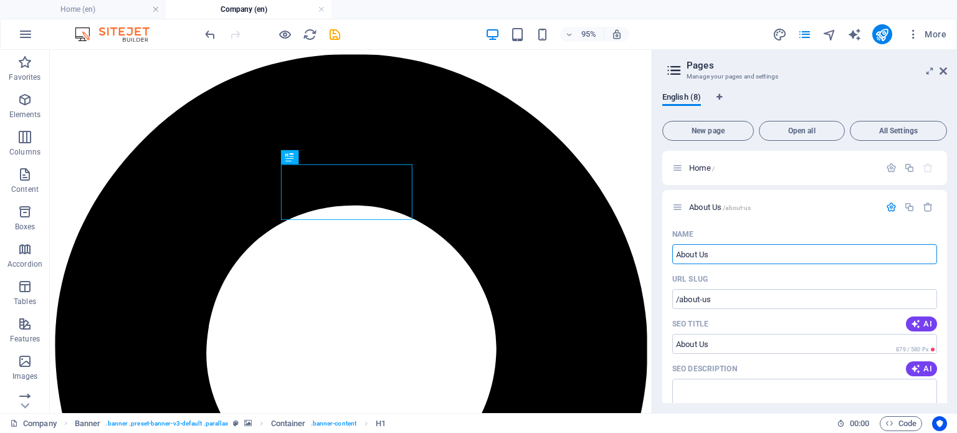
type input "About Us"
drag, startPoint x: 948, startPoint y: 207, endPoint x: 947, endPoint y: 226, distance: 18.7
click at [947, 226] on div "English (8) New page Open all All Settings Home / About Us /about-us Name About…" at bounding box center [804, 247] width 305 height 331
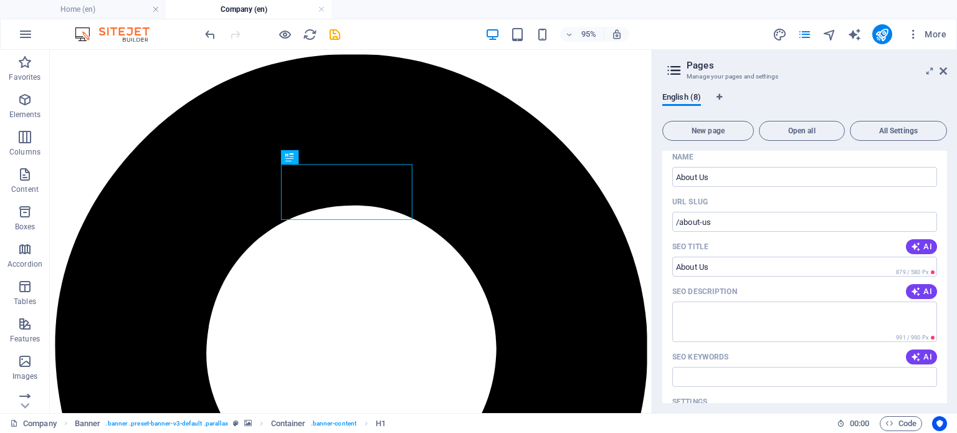
scroll to position [82, 0]
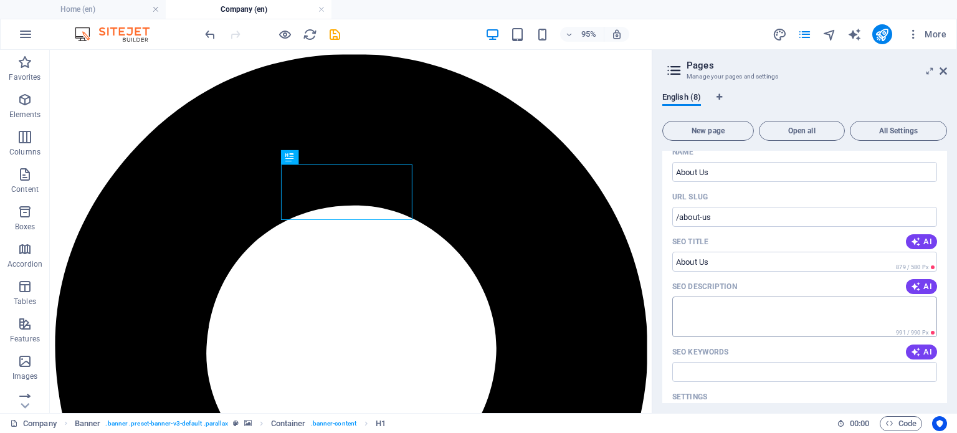
click at [686, 303] on textarea "SEO Description" at bounding box center [804, 316] width 265 height 40
paste textarea "<h1>About Us</h1> <p><strong>Engineering and process expertise</strong> to opti…"
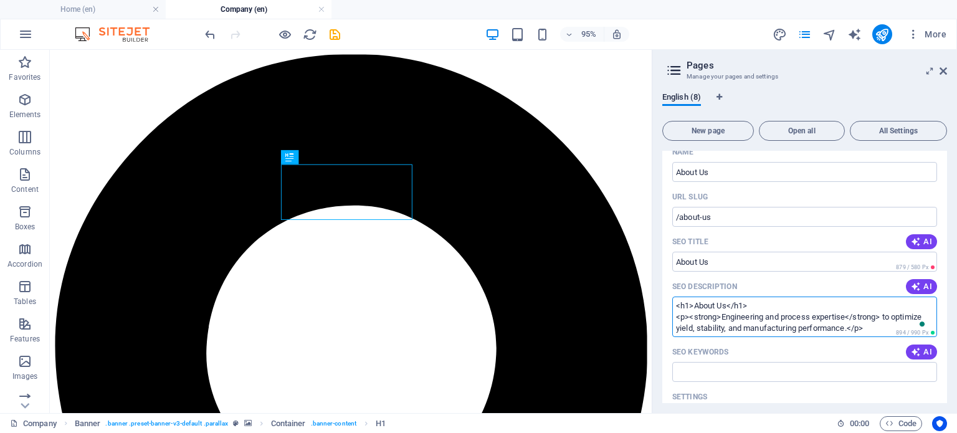
type textarea "<h1>About Us</h1> <p><strong>Engineering and process expertise</strong> to opti…"
click at [812, 347] on div "SEO Keywords AI" at bounding box center [804, 352] width 265 height 20
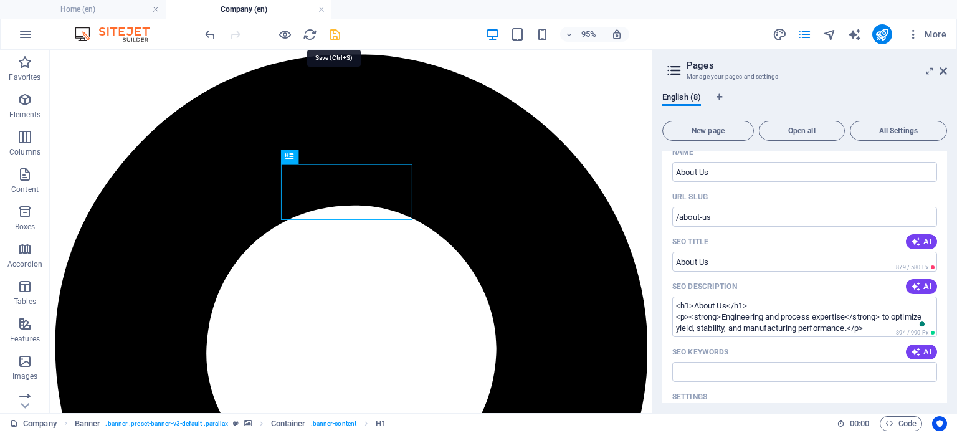
click at [332, 37] on icon "save" at bounding box center [335, 34] width 14 height 14
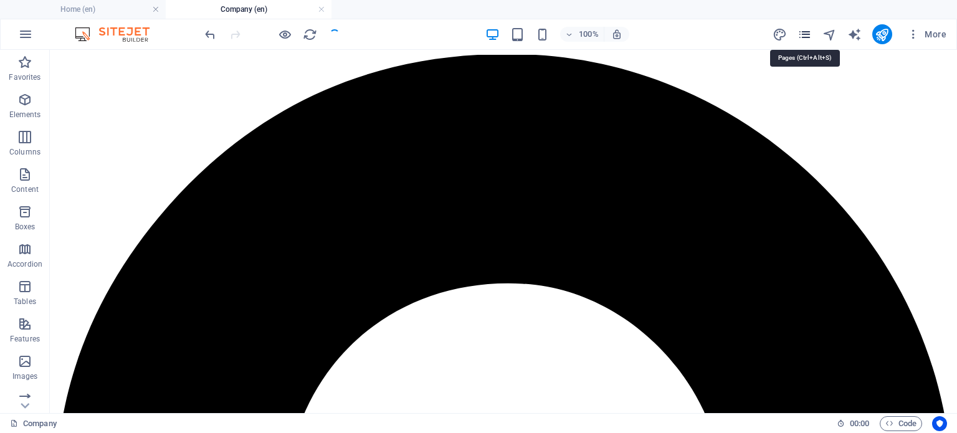
click at [807, 27] on icon "pages" at bounding box center [804, 34] width 14 height 14
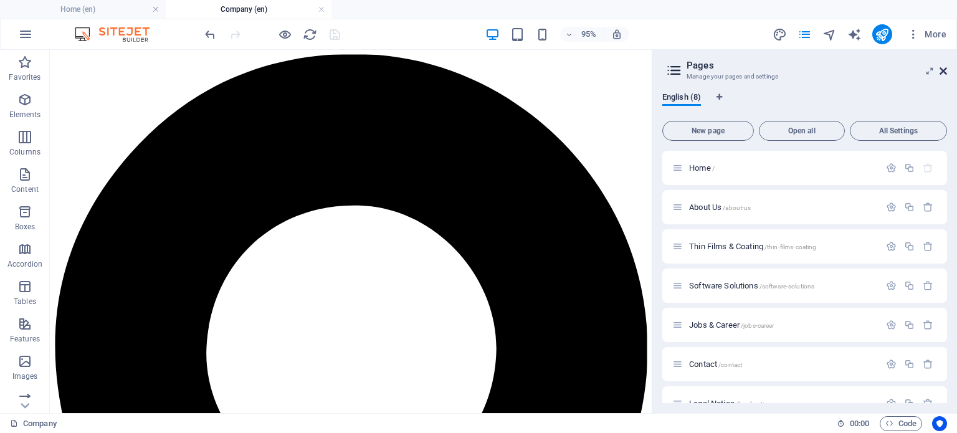
click at [939, 68] on icon at bounding box center [942, 71] width 7 height 10
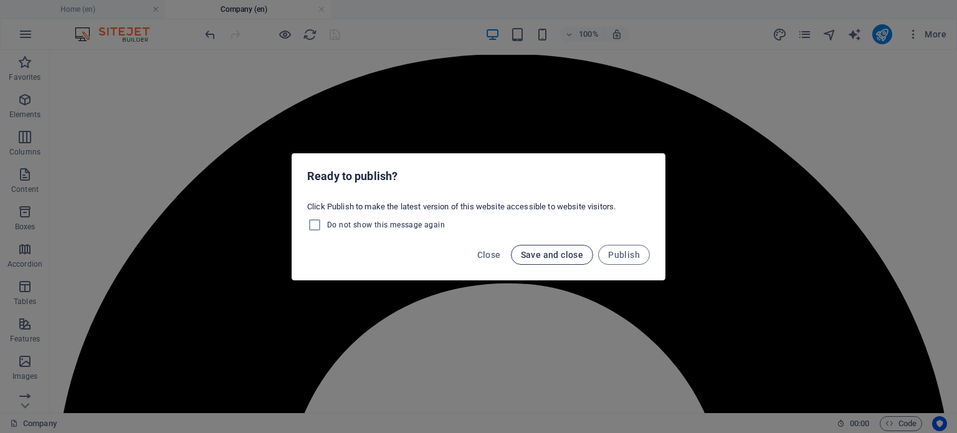
click at [536, 254] on span "Save and close" at bounding box center [552, 255] width 63 height 10
